Goal: Information Seeking & Learning: Find contact information

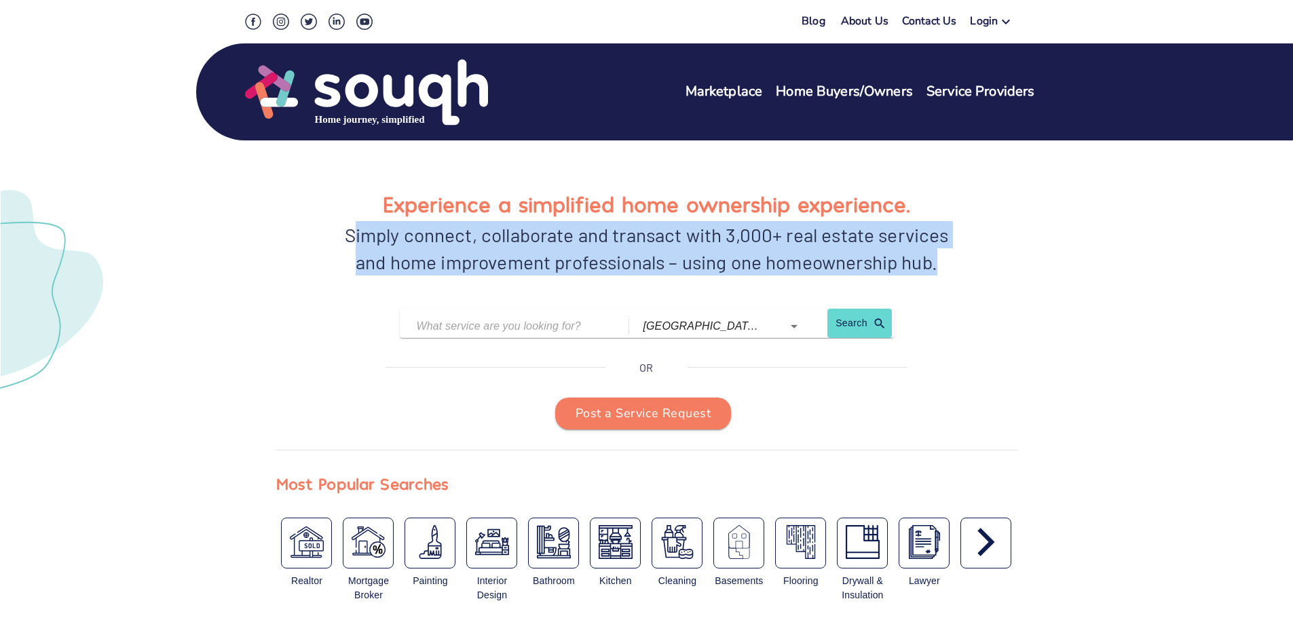
drag, startPoint x: 379, startPoint y: 191, endPoint x: 1018, endPoint y: 251, distance: 642.1
click at [1018, 251] on div "Experience a simplified home ownership experience. Simply connect, collaborate …" at bounding box center [647, 384] width 836 height 476
drag, startPoint x: 1006, startPoint y: 254, endPoint x: 324, endPoint y: 182, distance: 685.9
click at [324, 182] on div "Experience a simplified home ownership experience. Simply connect, collaborate …" at bounding box center [647, 384] width 836 height 476
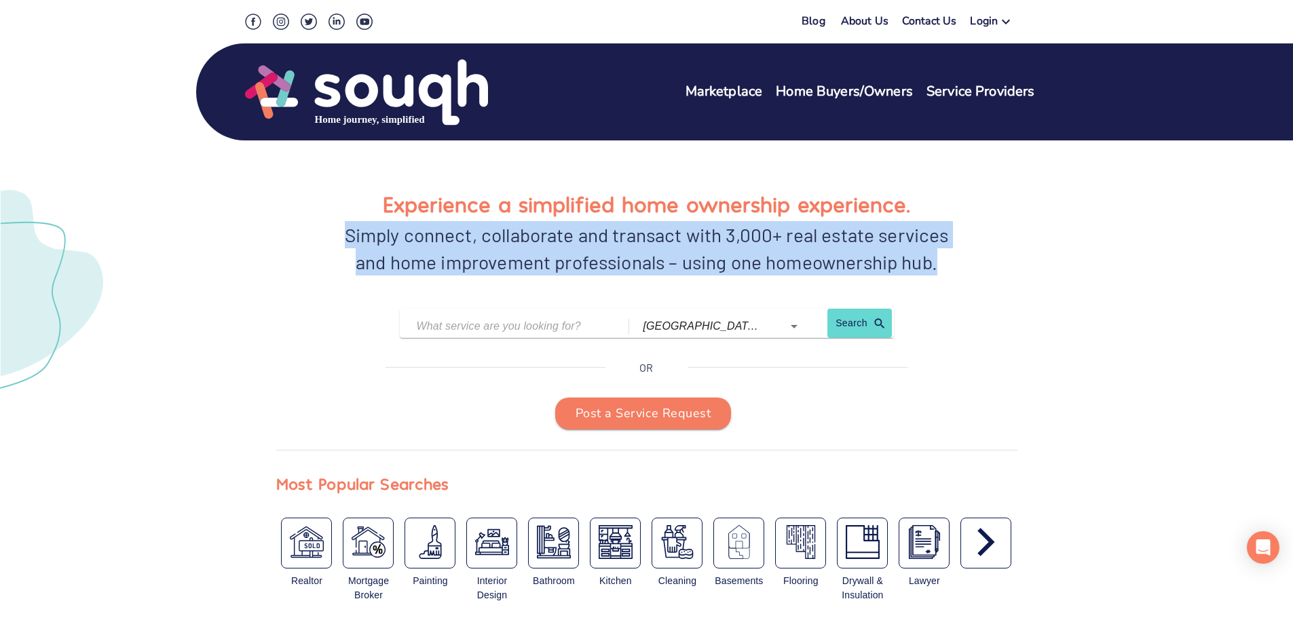
click at [324, 182] on div "Experience a simplified home ownership experience. Simply connect, collaborate …" at bounding box center [647, 384] width 836 height 476
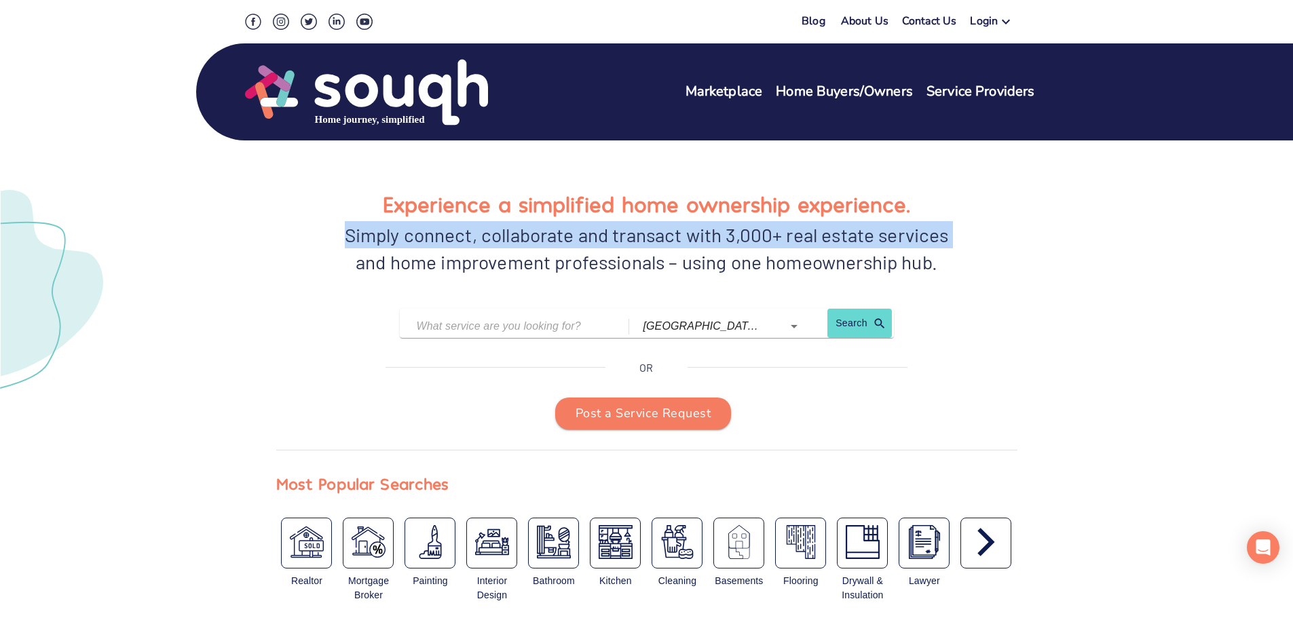
drag, startPoint x: 326, startPoint y: 237, endPoint x: 322, endPoint y: 267, distance: 30.1
click at [313, 284] on div "Experience a simplified home ownership experience. Simply connect, collaborate …" at bounding box center [646, 239] width 741 height 105
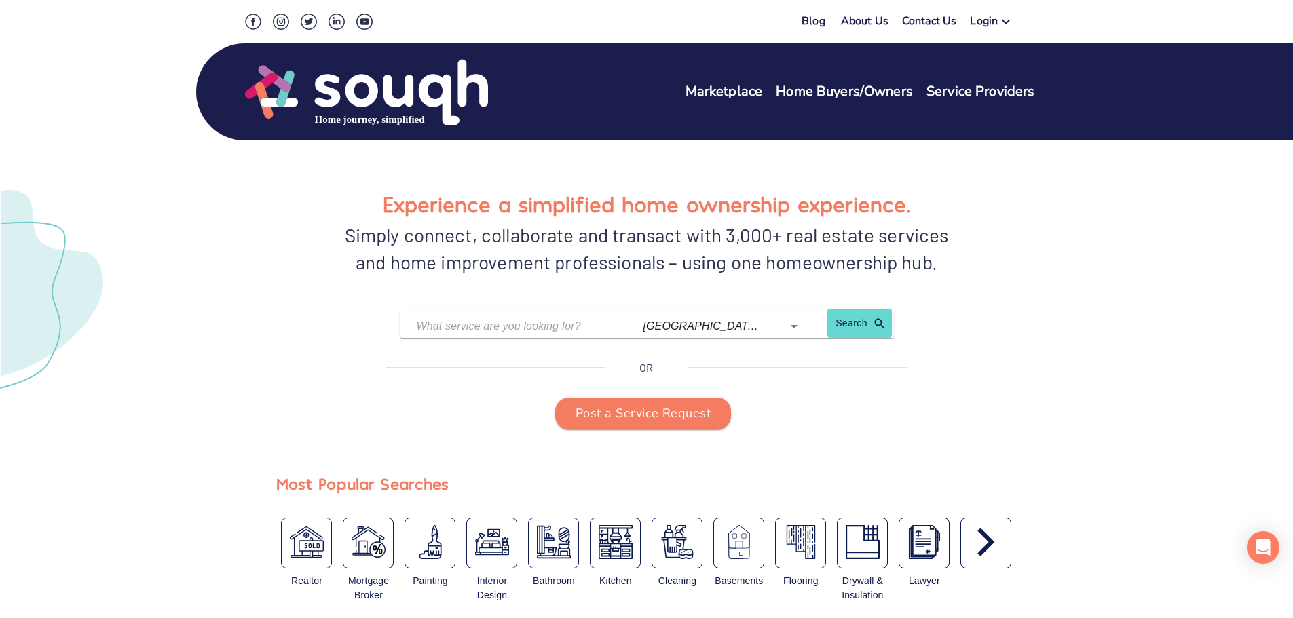
click at [383, 201] on h1 "Experience a simplified home ownership experience." at bounding box center [646, 204] width 527 height 35
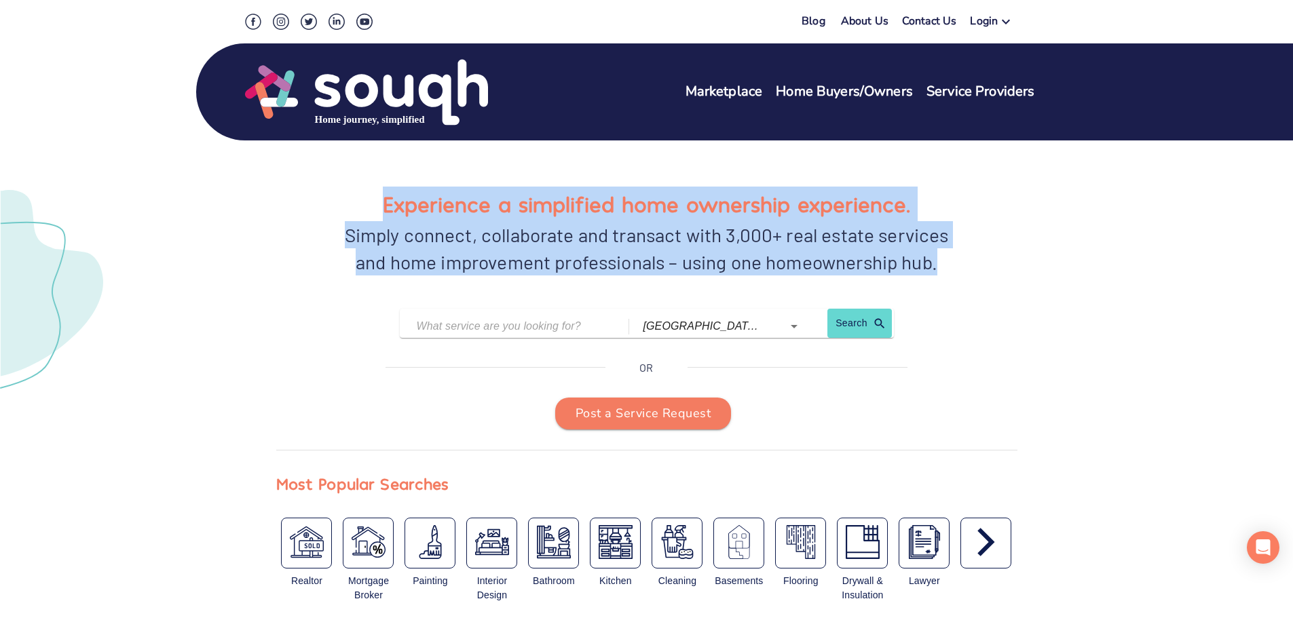
drag, startPoint x: 383, startPoint y: 201, endPoint x: 1008, endPoint y: 284, distance: 629.8
click at [1008, 284] on div "Experience a simplified home ownership experience. Simply connect, collaborate …" at bounding box center [646, 239] width 741 height 105
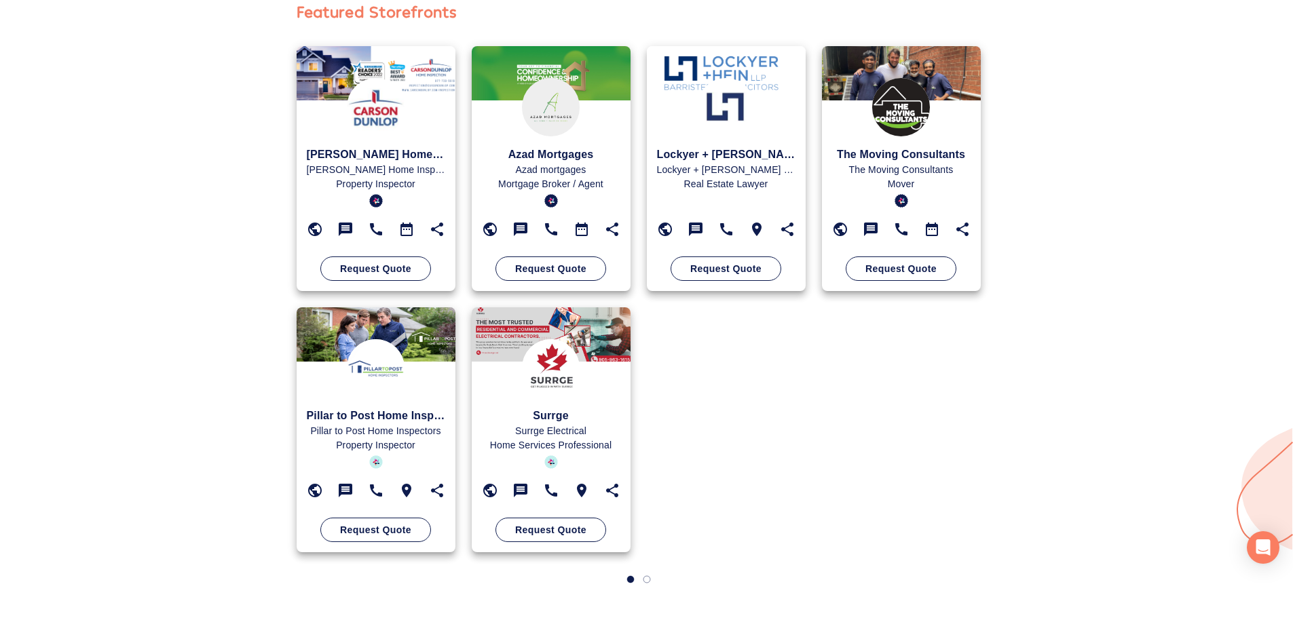
drag, startPoint x: 255, startPoint y: 200, endPoint x: 257, endPoint y: 231, distance: 31.2
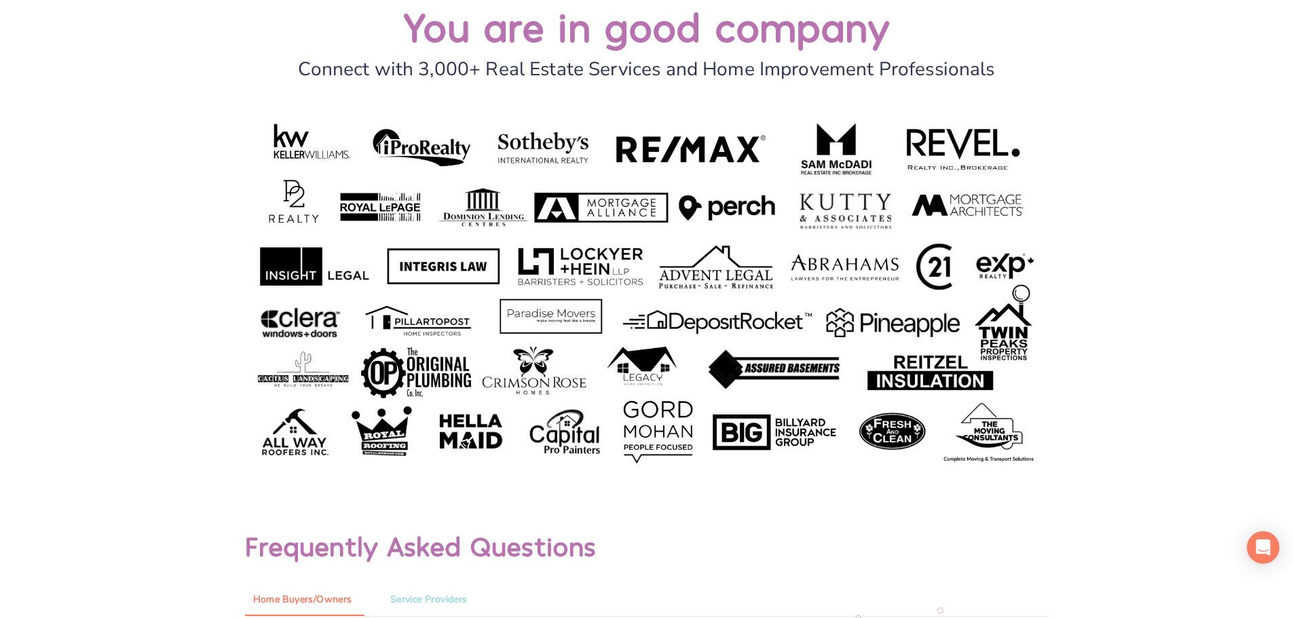
scroll to position [6313, 0]
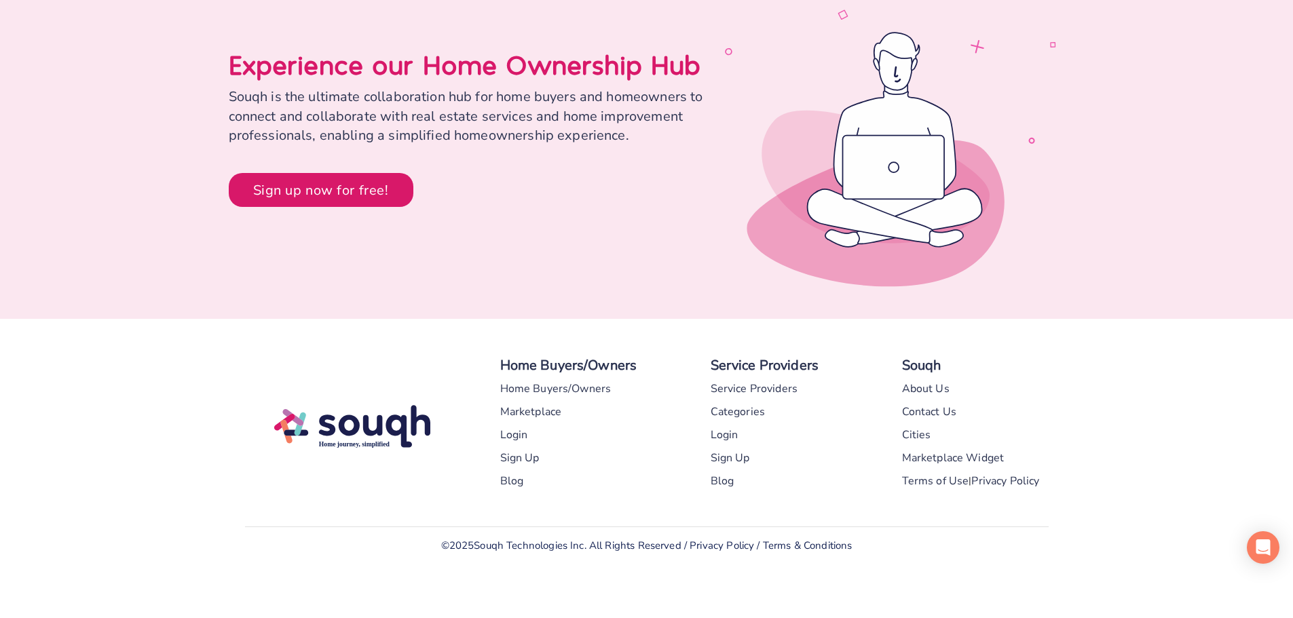
drag, startPoint x: 575, startPoint y: 91, endPoint x: 575, endPoint y: 346, distance: 255.2
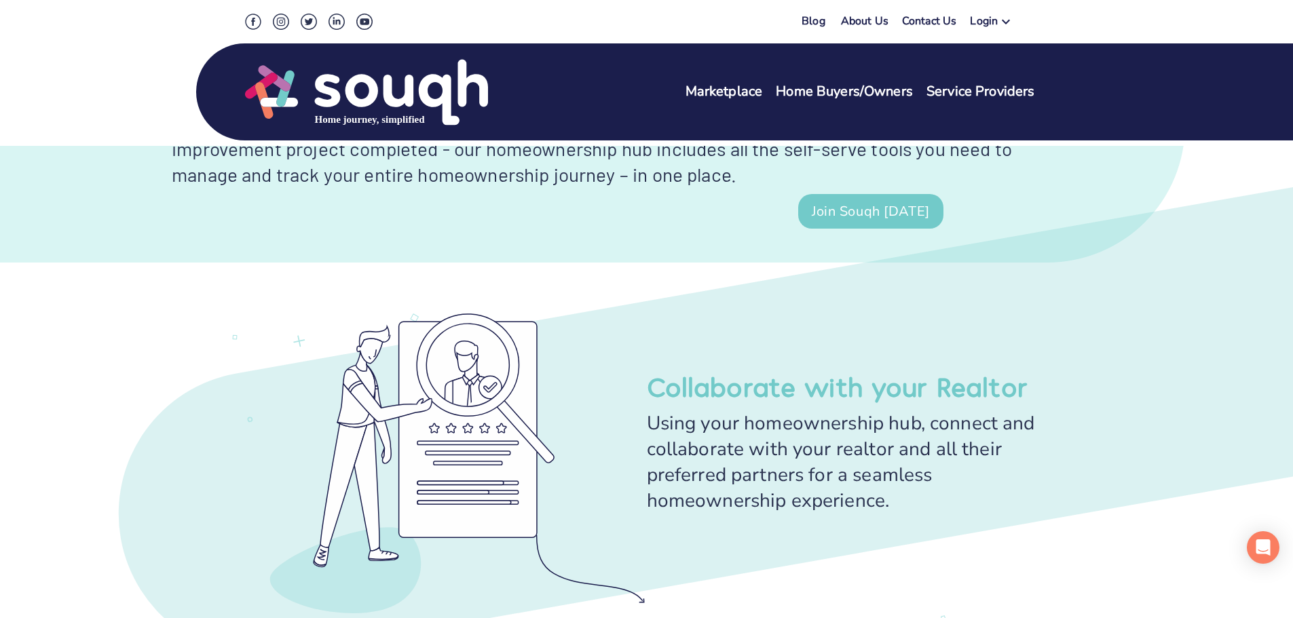
scroll to position [0, 0]
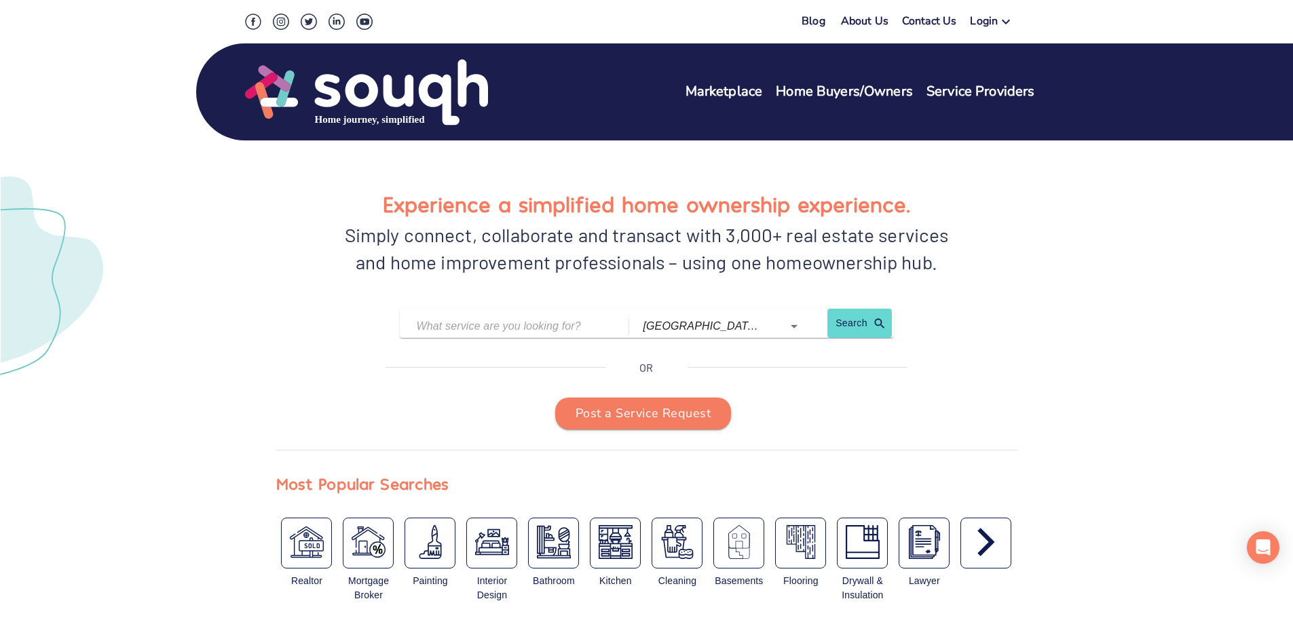
drag, startPoint x: 616, startPoint y: 417, endPoint x: 605, endPoint y: 244, distance: 173.4
drag, startPoint x: 630, startPoint y: 420, endPoint x: 610, endPoint y: 223, distance: 197.8
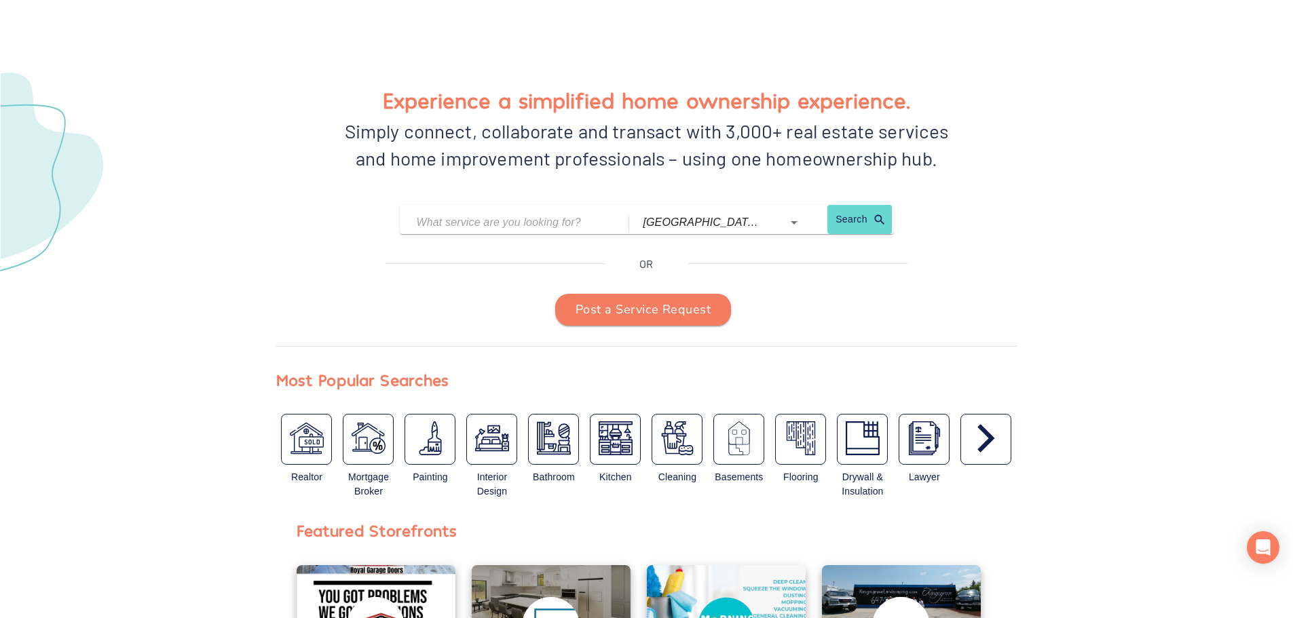
scroll to position [271, 0]
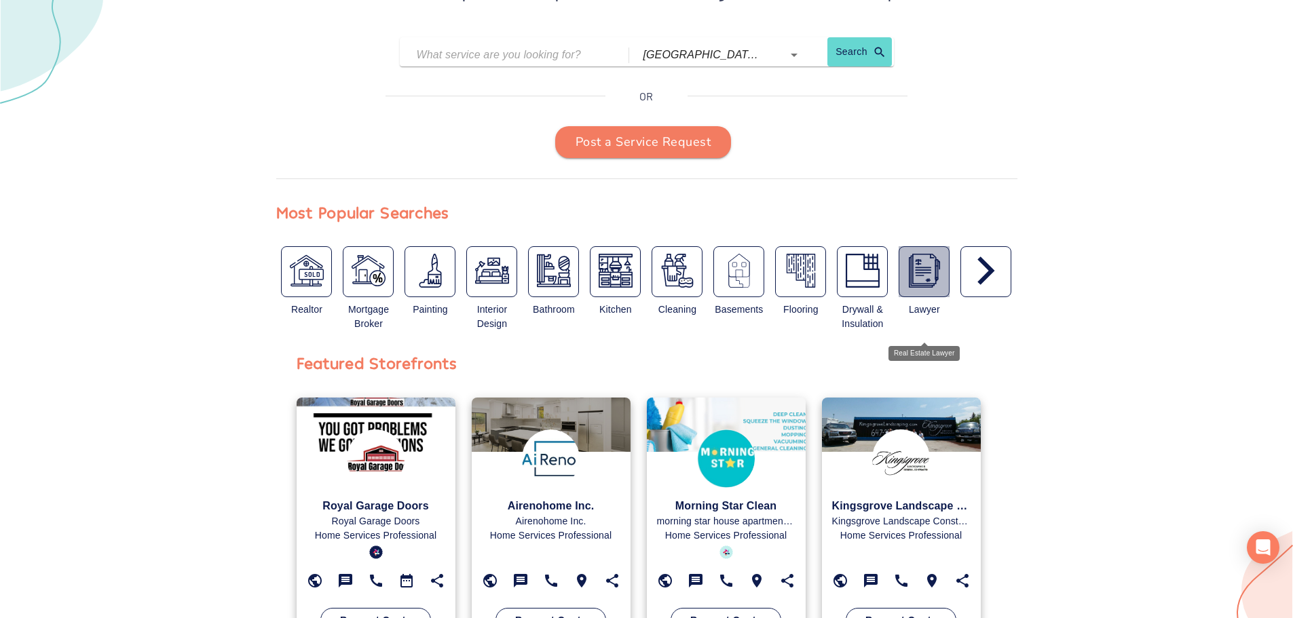
click at [912, 268] on img "button" at bounding box center [924, 271] width 34 height 34
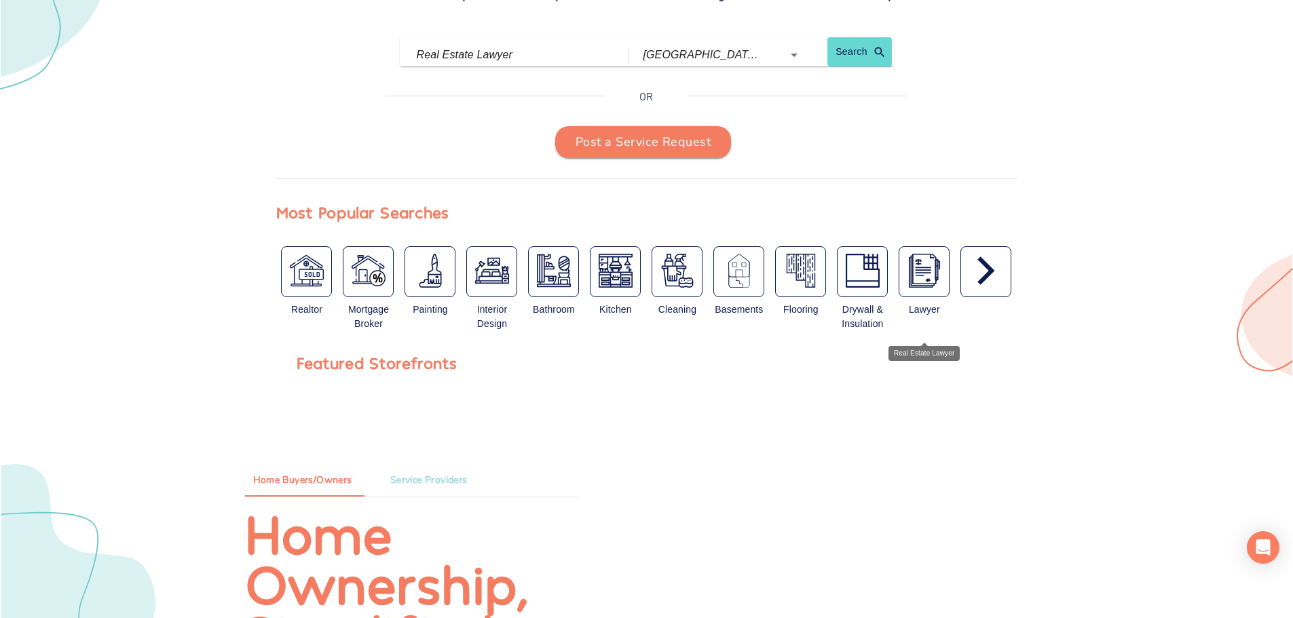
type input "Real Estate Lawyer"
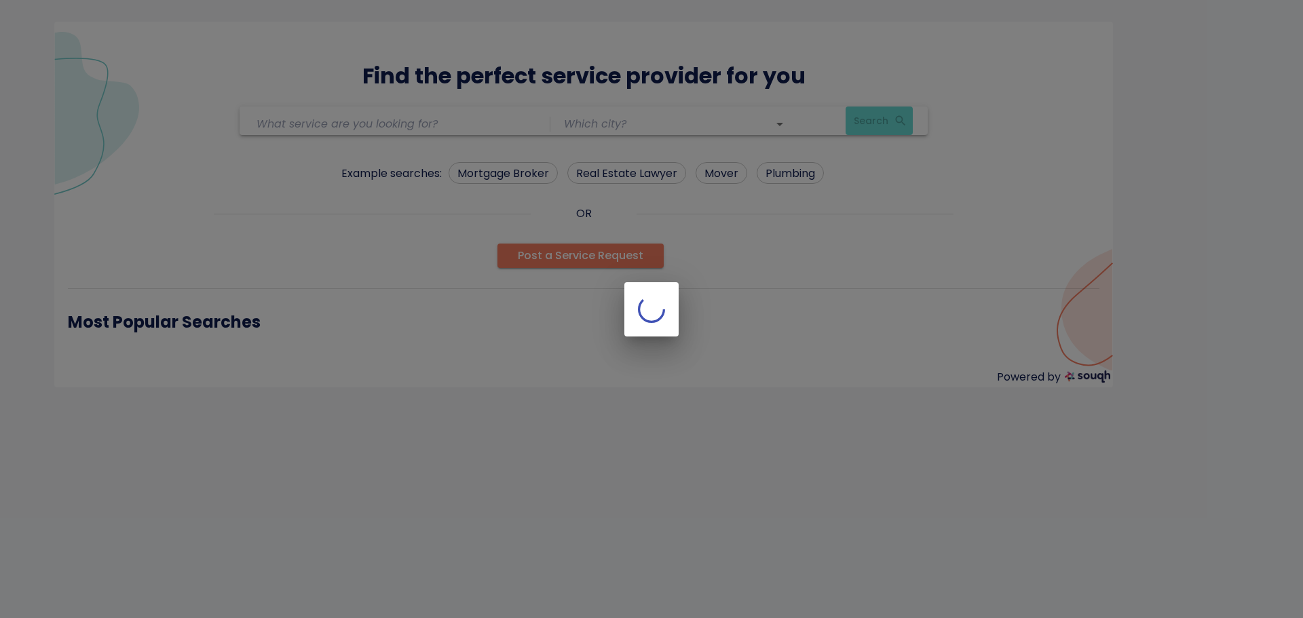
type input "[GEOGRAPHIC_DATA] ([GEOGRAPHIC_DATA])"
type input "Real Estate Lawyer"
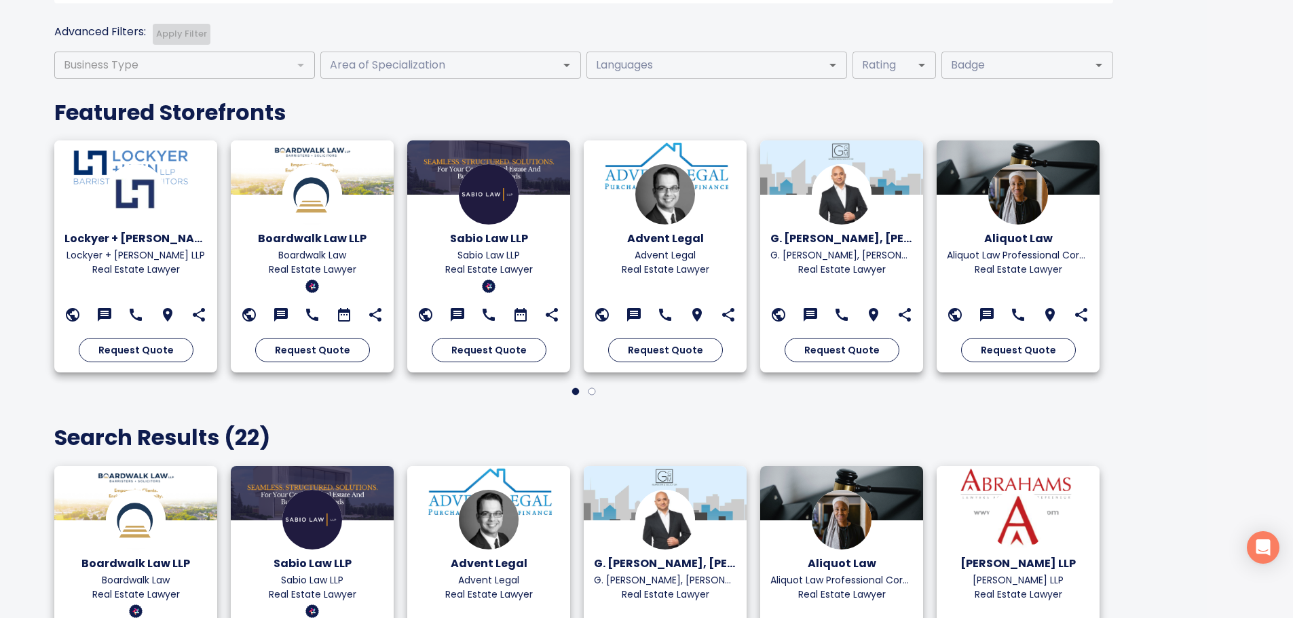
scroll to position [475, 0]
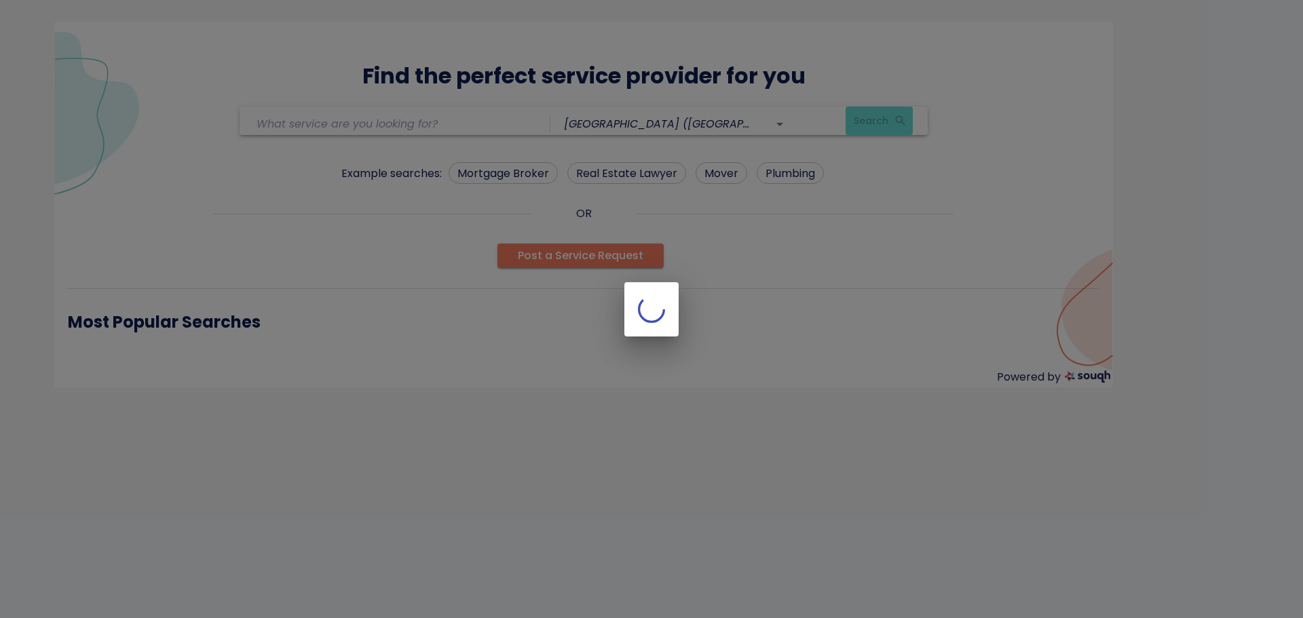
type input "Real Estate Lawyer"
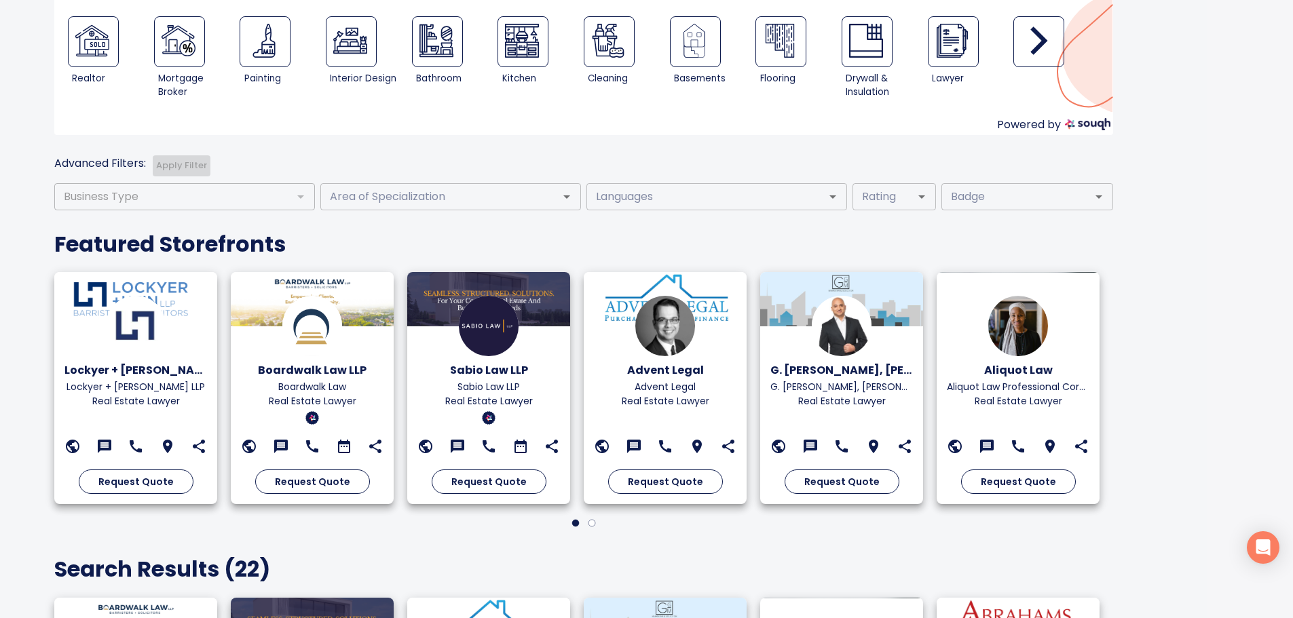
scroll to position [475, 0]
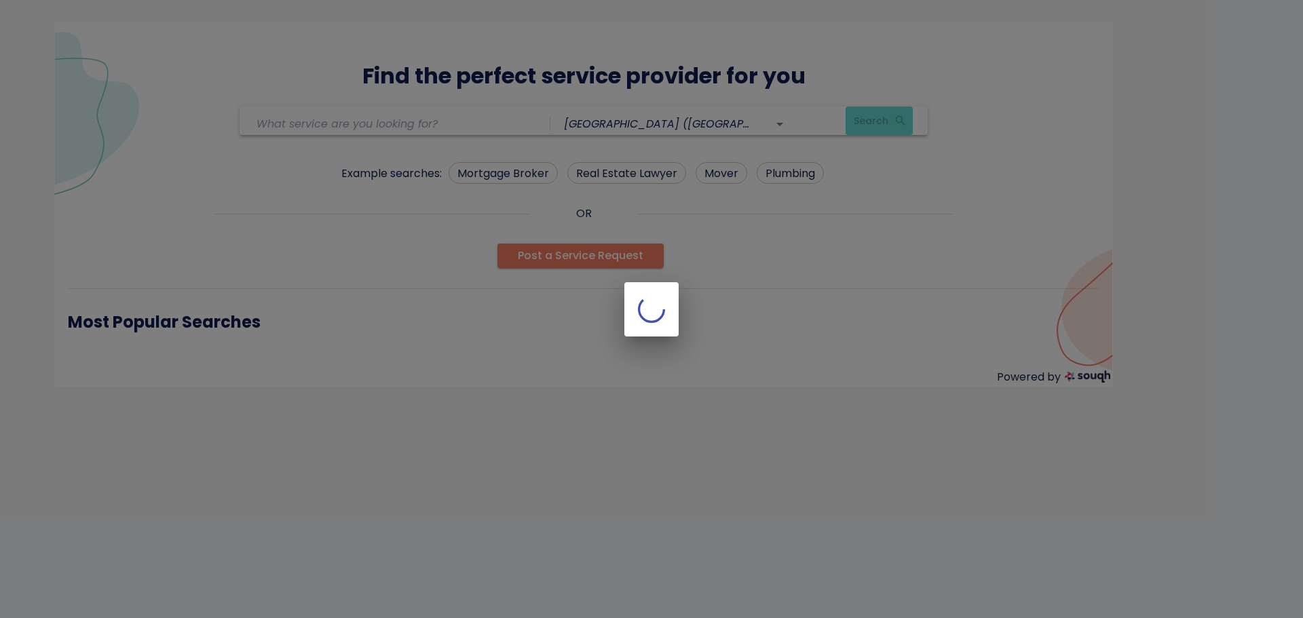
type input "Real Estate Lawyer"
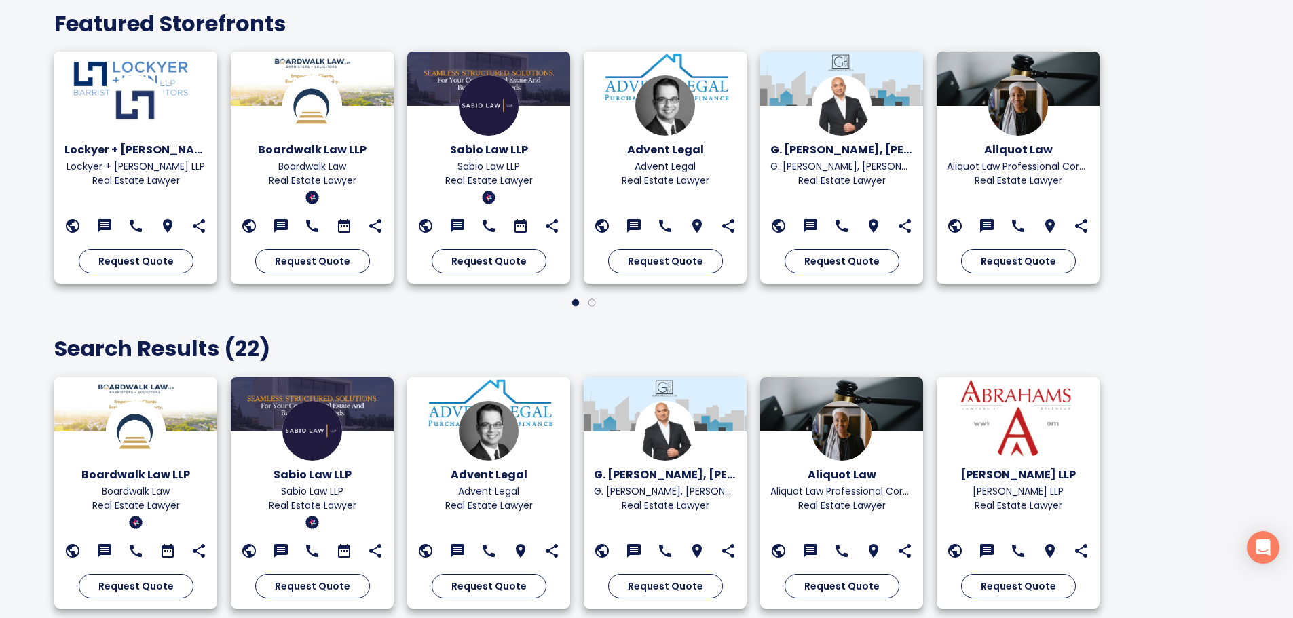
scroll to position [468, 0]
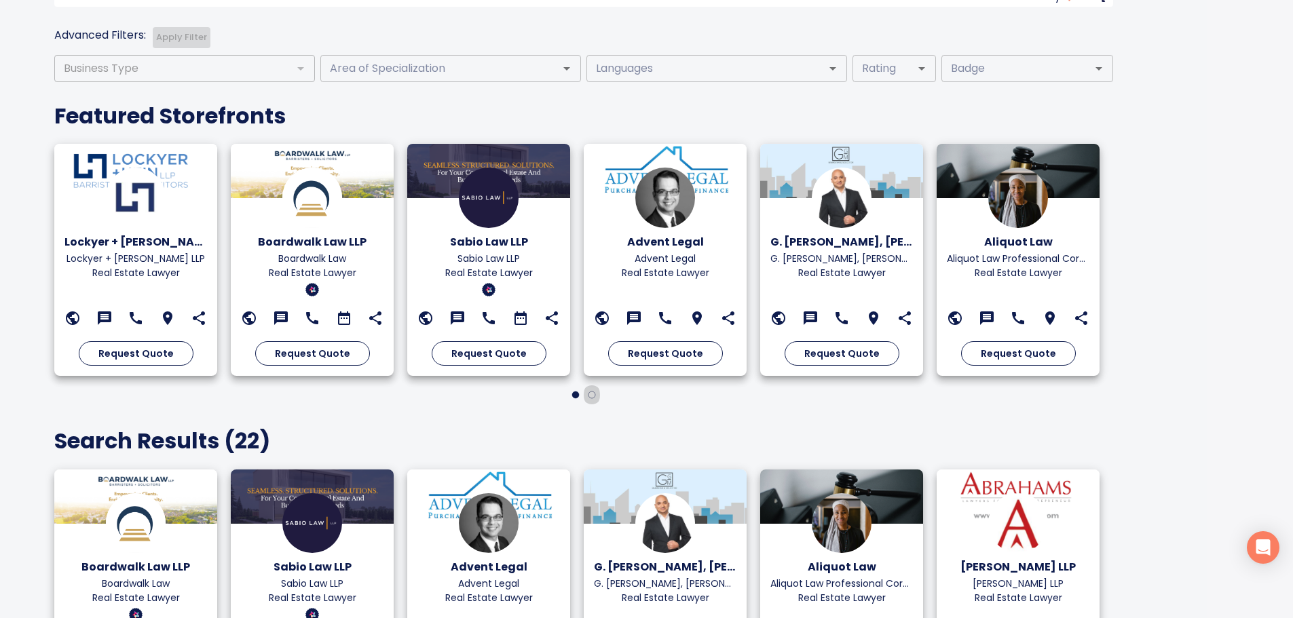
click at [594, 398] on icon "button" at bounding box center [591, 395] width 7 height 7
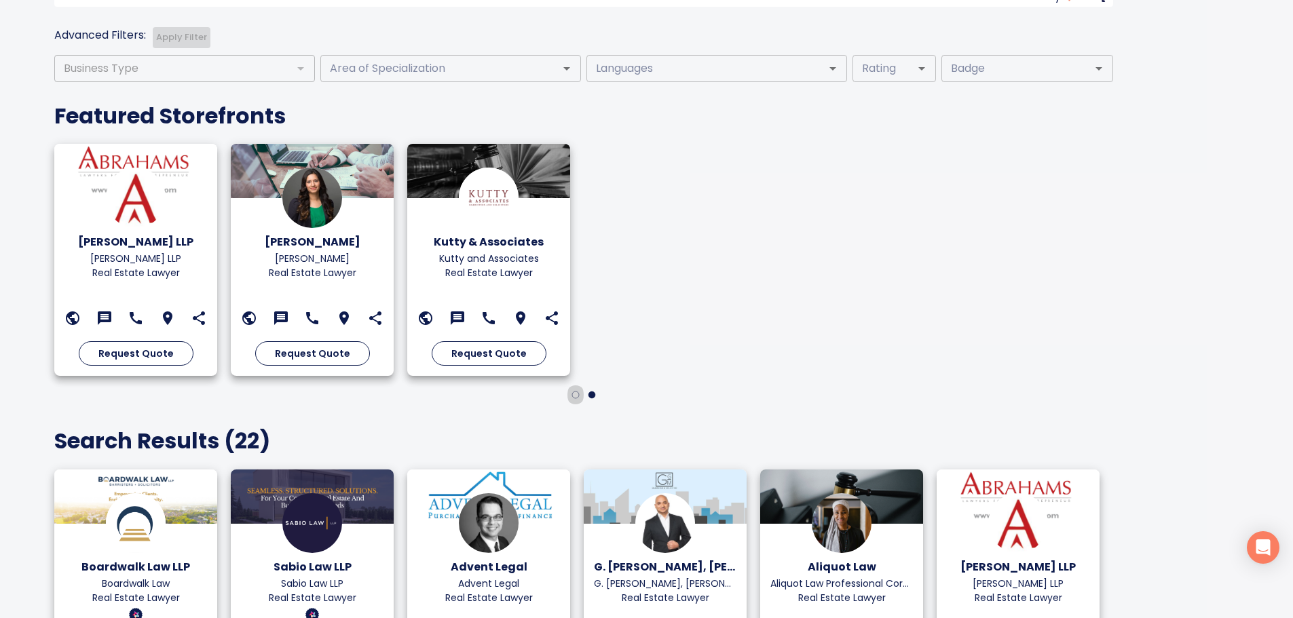
click at [575, 394] on icon "button" at bounding box center [575, 395] width 7 height 7
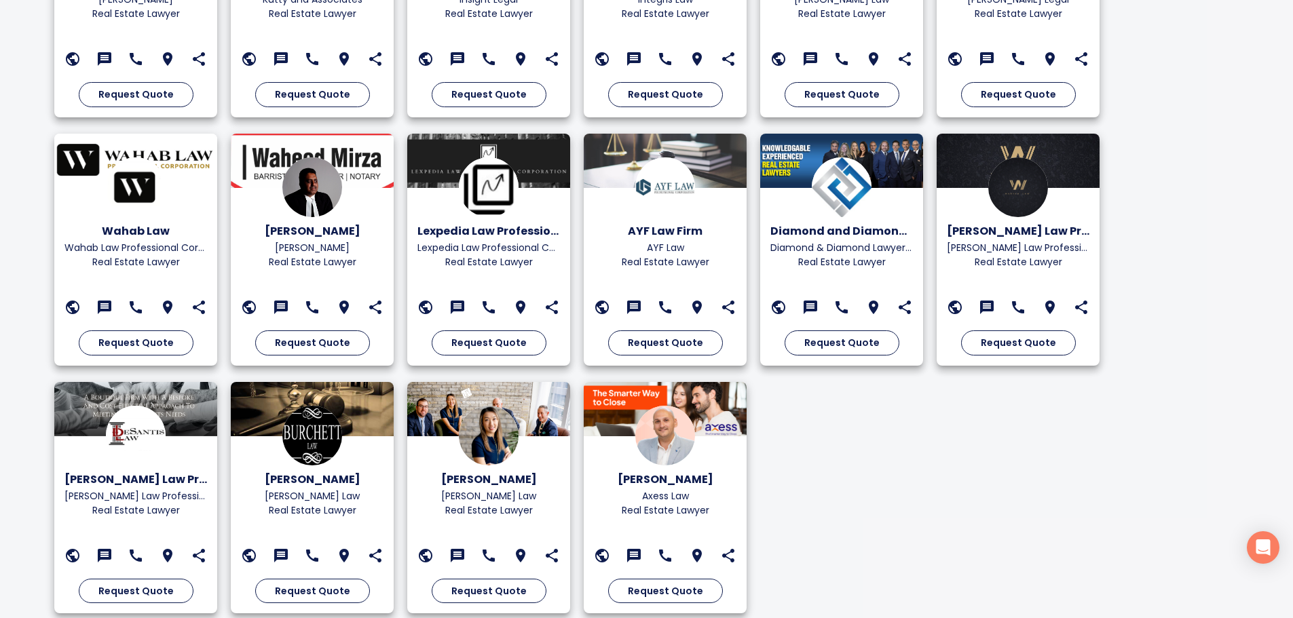
scroll to position [1303, 0]
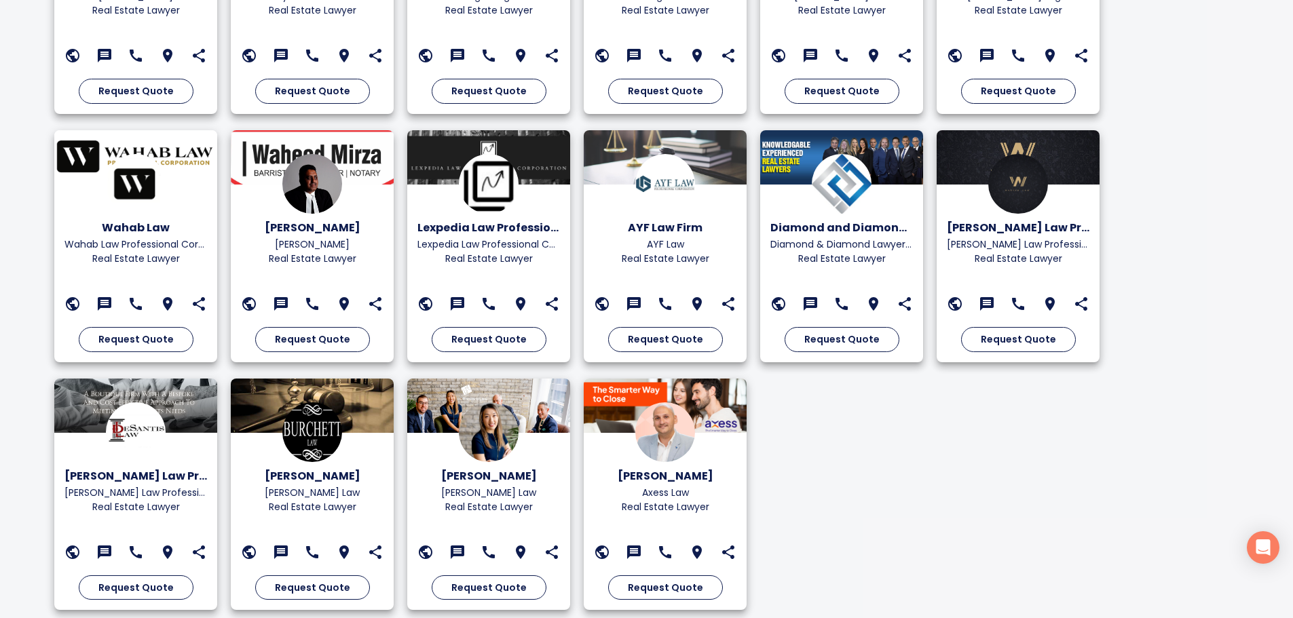
click at [487, 418] on img at bounding box center [489, 432] width 60 height 60
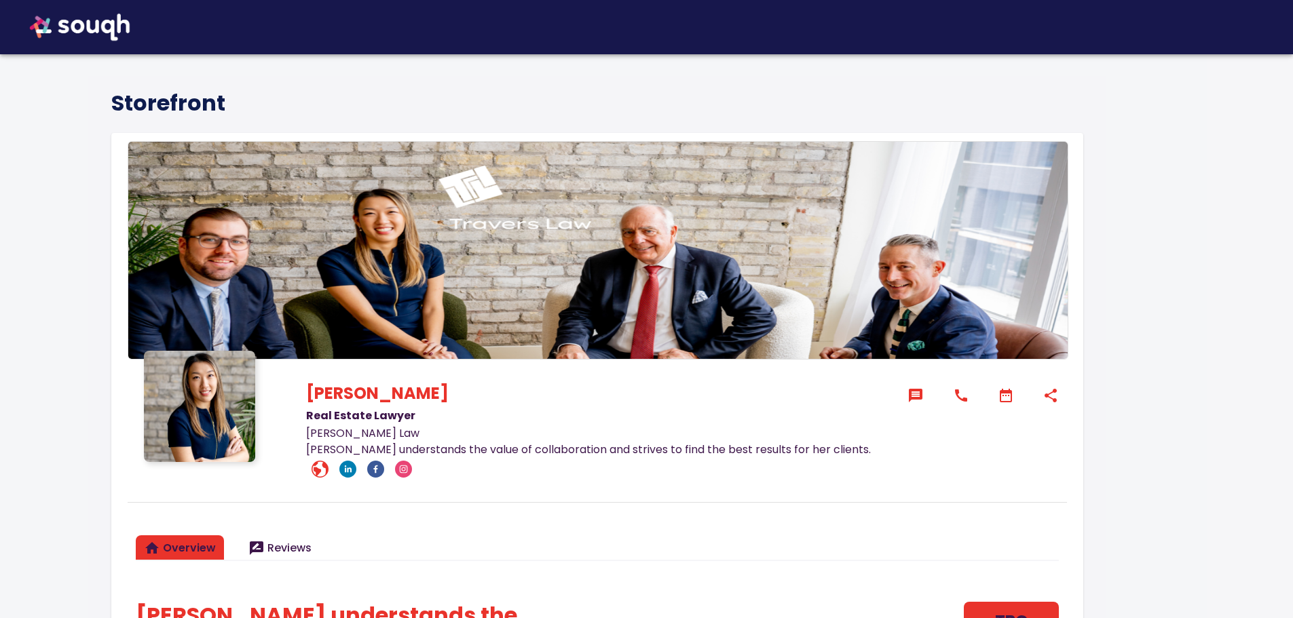
drag, startPoint x: 559, startPoint y: 376, endPoint x: 546, endPoint y: 100, distance: 275.8
click at [78, 22] on img at bounding box center [79, 27] width 127 height 54
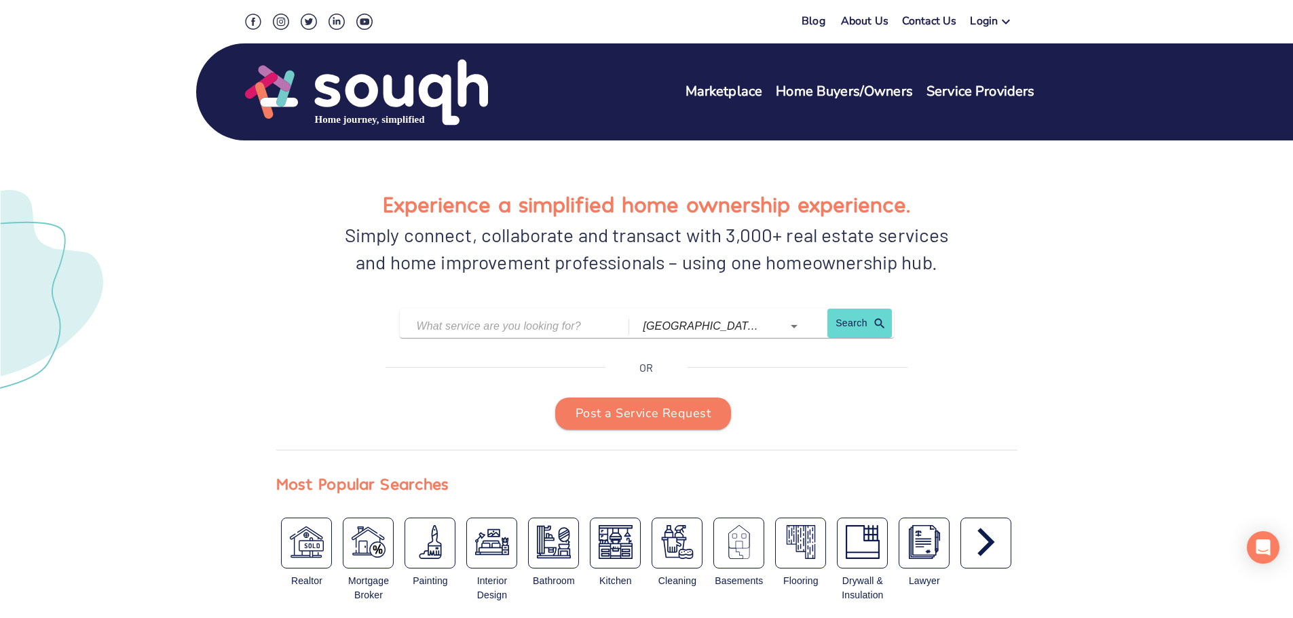
drag, startPoint x: 1146, startPoint y: 232, endPoint x: 1143, endPoint y: 171, distance: 61.1
click at [1003, 20] on icon at bounding box center [1006, 22] width 8 height 5
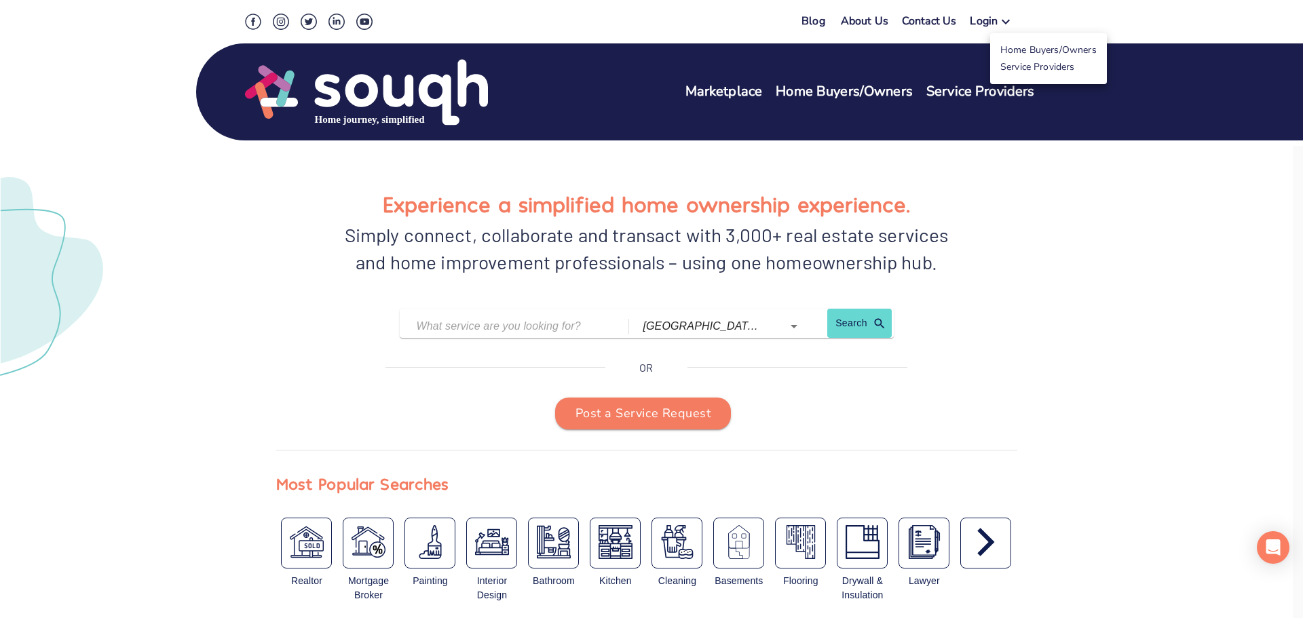
click at [947, 149] on div at bounding box center [651, 309] width 1303 height 618
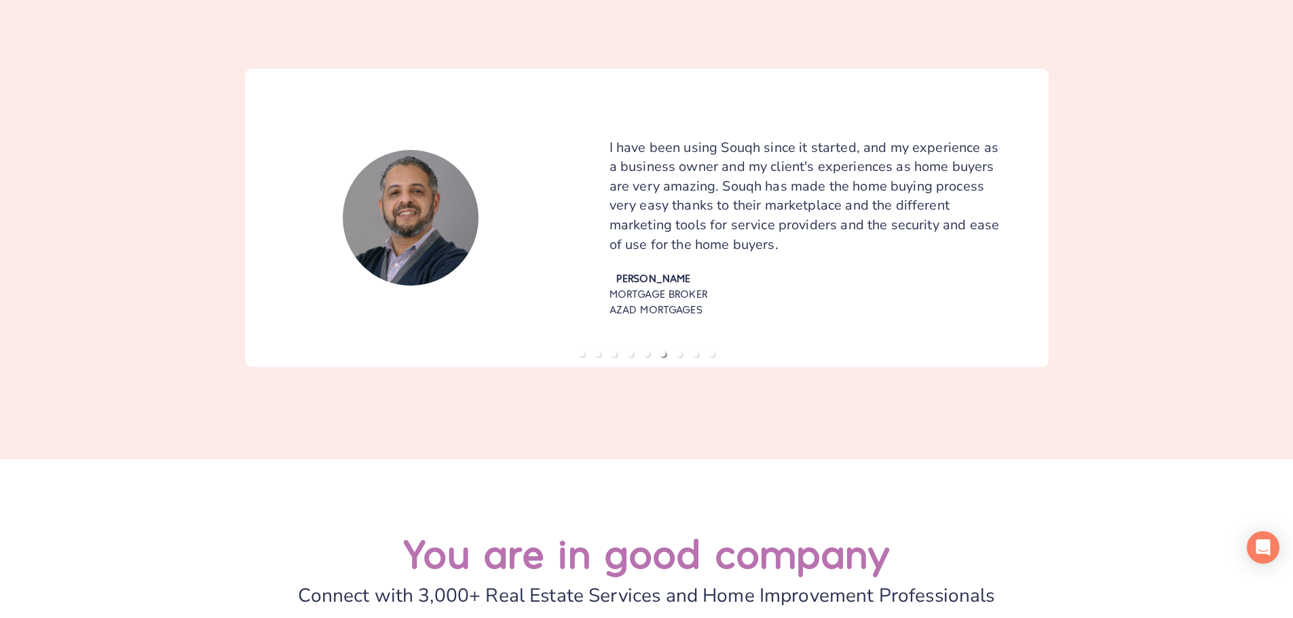
drag, startPoint x: 611, startPoint y: 170, endPoint x: 608, endPoint y: 294, distance: 123.6
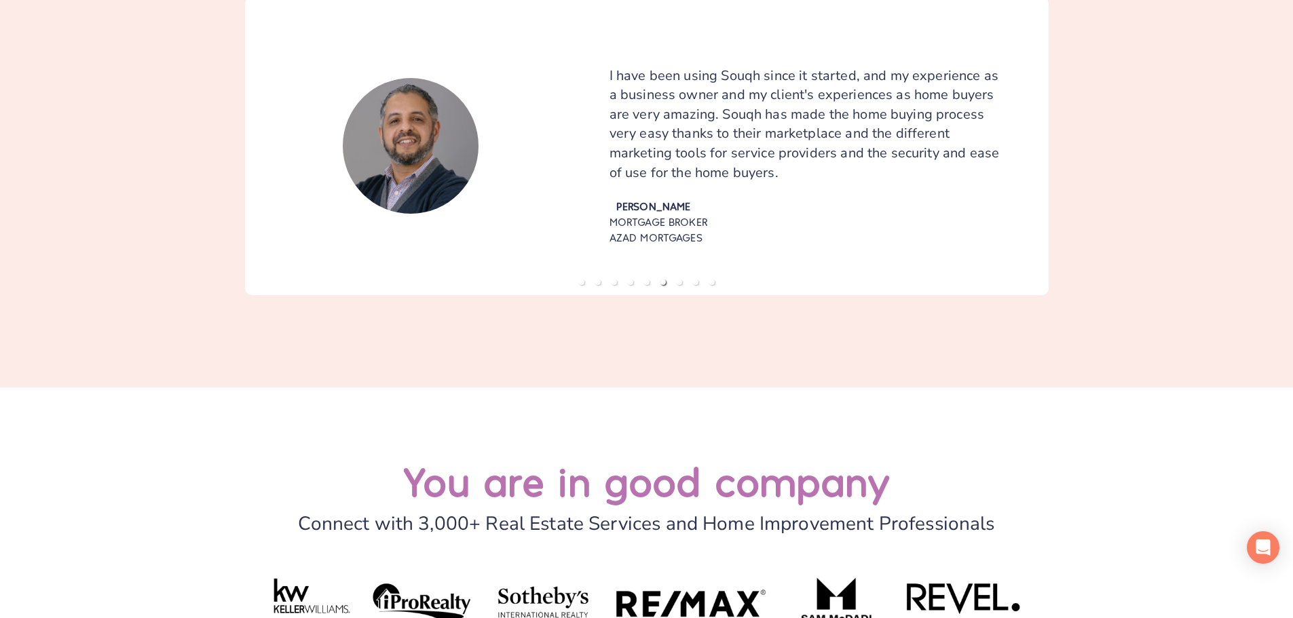
drag, startPoint x: 597, startPoint y: 212, endPoint x: 586, endPoint y: 301, distance: 89.0
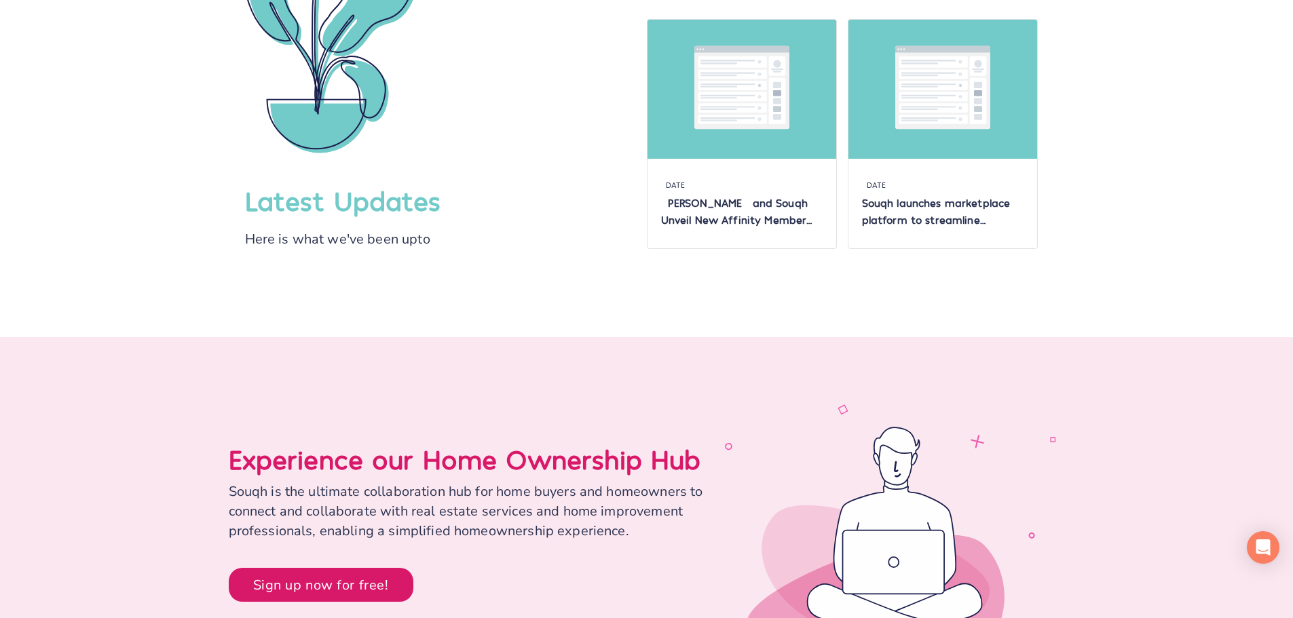
scroll to position [6313, 0]
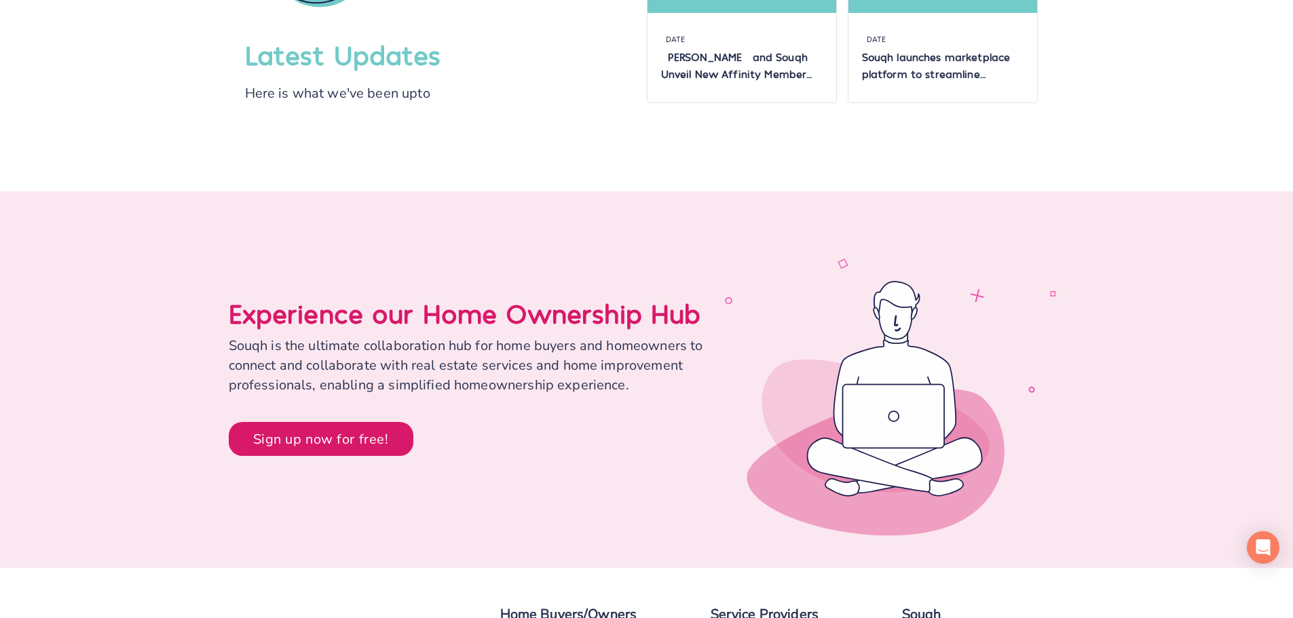
drag, startPoint x: 592, startPoint y: 149, endPoint x: 498, endPoint y: 411, distance: 278.2
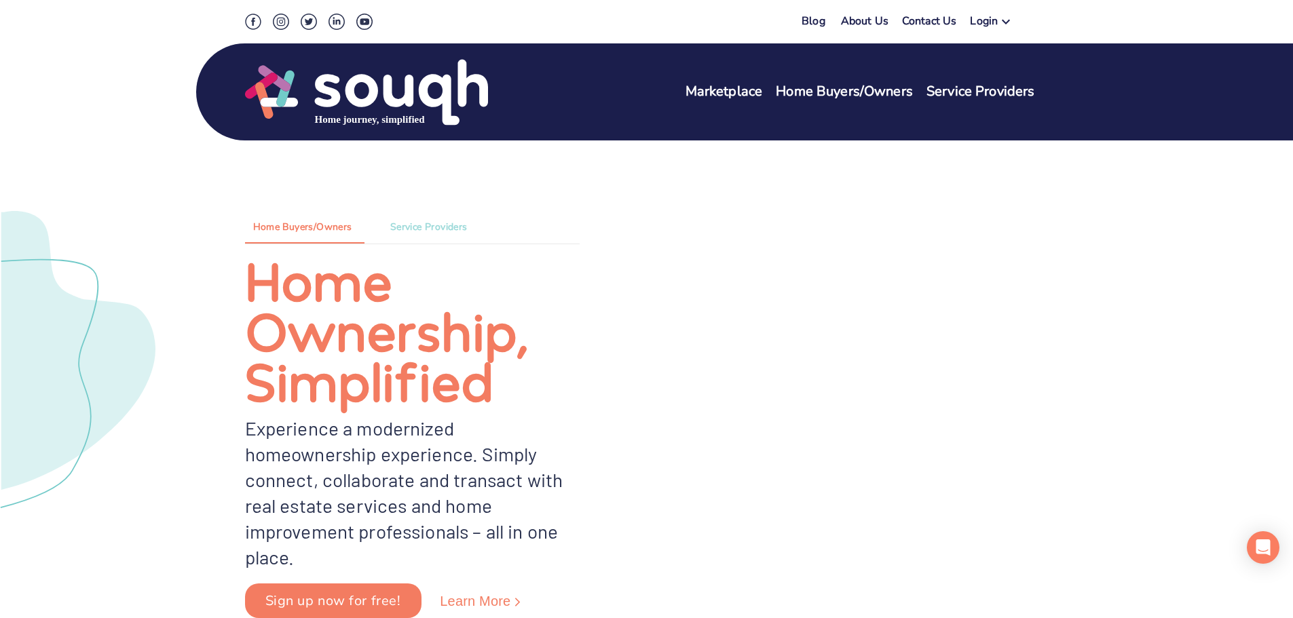
scroll to position [0, 0]
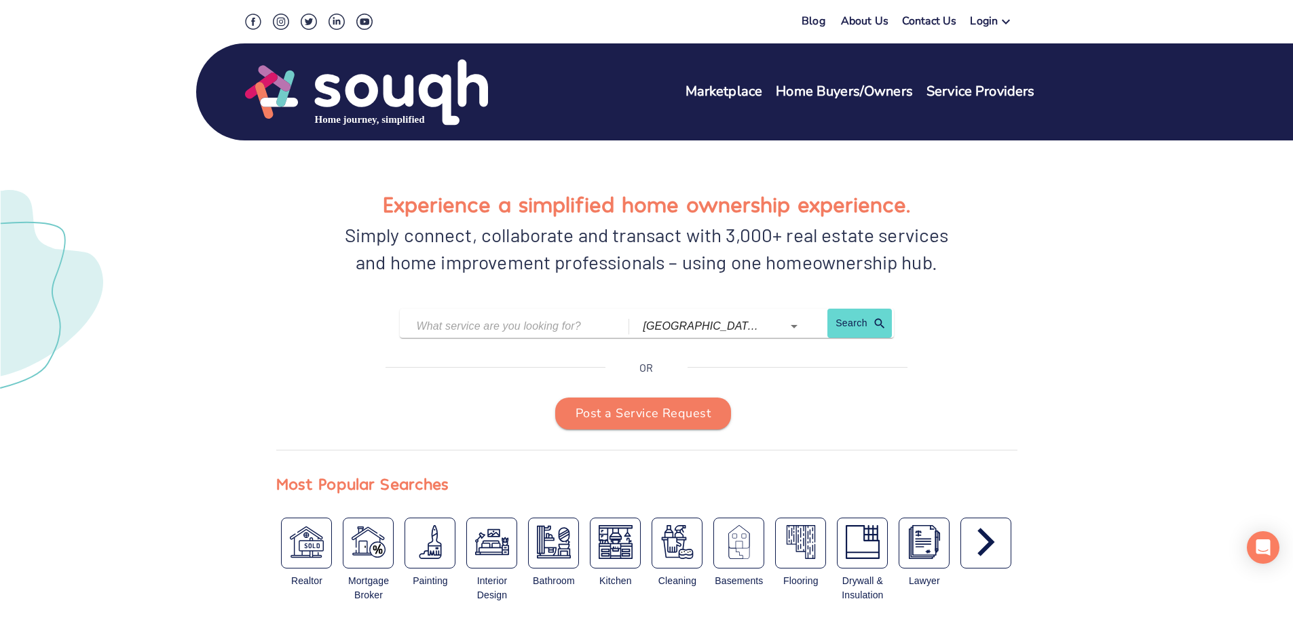
drag, startPoint x: 653, startPoint y: 501, endPoint x: 626, endPoint y: 265, distance: 237.0
click at [930, 11] on div "Blog About Us Contact Us Login Marketplace Home Buyers/Owners Service Providers" at bounding box center [646, 70] width 869 height 140
